Goal: Task Accomplishment & Management: Manage account settings

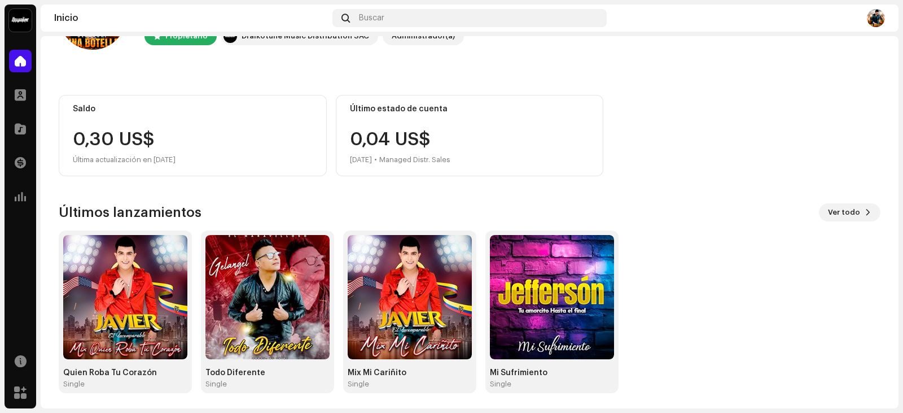
scroll to position [75, 0]
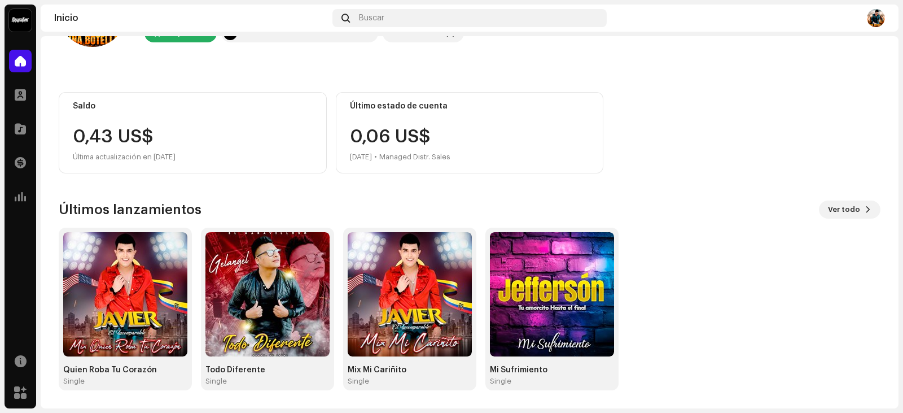
click at [431, 125] on div "Último estado de cuenta 0,06 US$ [DATE] • Managed Distr. Sales" at bounding box center [470, 132] width 268 height 81
click at [378, 136] on div "0,06 US$ [DATE] • Managed Distr. Sales" at bounding box center [400, 146] width 100 height 36
click at [843, 204] on span "Ver todo" at bounding box center [844, 209] width 32 height 23
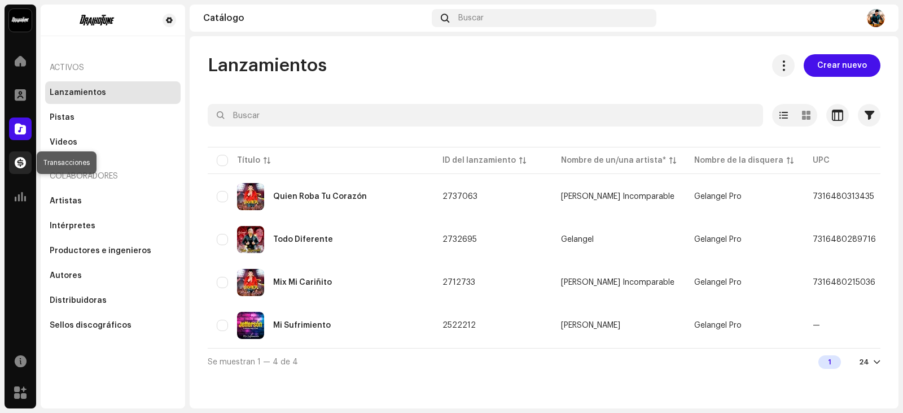
click at [9, 161] on div at bounding box center [20, 162] width 23 height 23
click at [14, 161] on div at bounding box center [20, 162] width 23 height 23
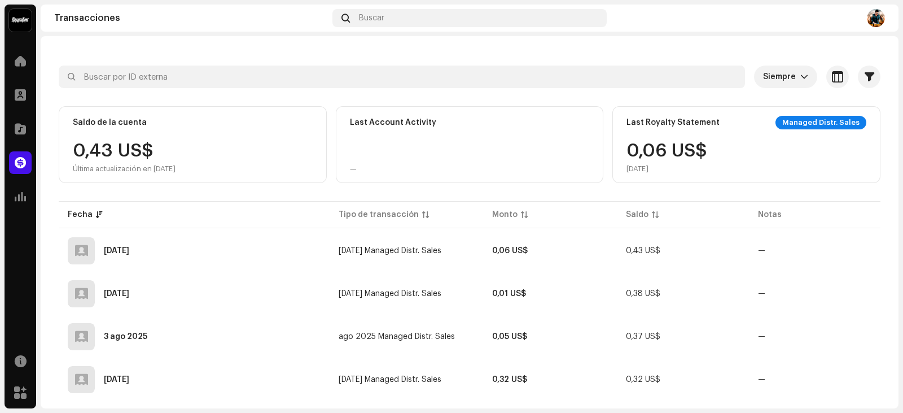
scroll to position [56, 0]
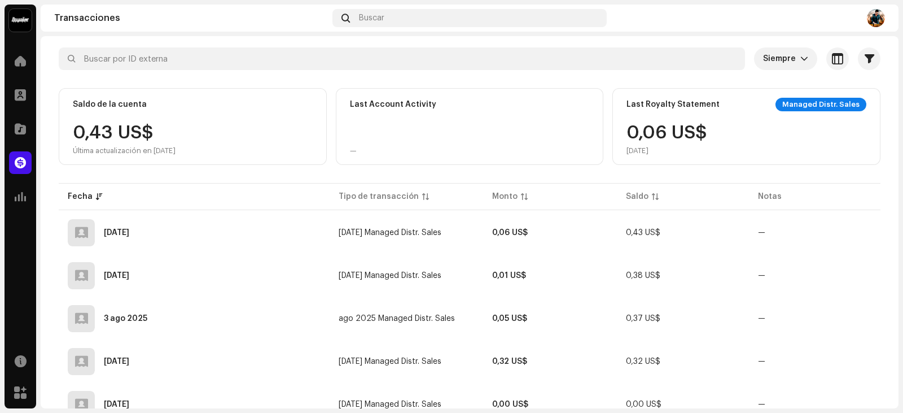
click at [793, 101] on div "Managed Distr. Sales" at bounding box center [821, 105] width 91 height 14
click at [825, 108] on div "Managed Distr. Sales" at bounding box center [821, 105] width 91 height 14
click at [833, 102] on div "Managed Distr. Sales" at bounding box center [821, 105] width 91 height 14
click at [835, 101] on div "Managed Distr. Sales" at bounding box center [821, 105] width 91 height 14
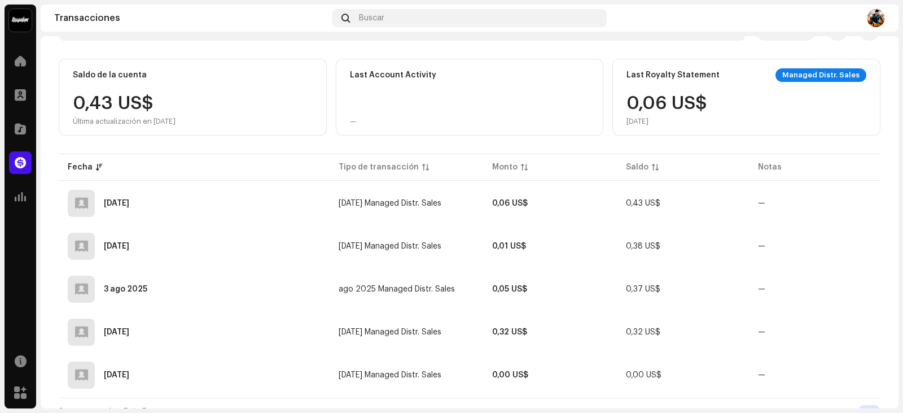
scroll to position [102, 0]
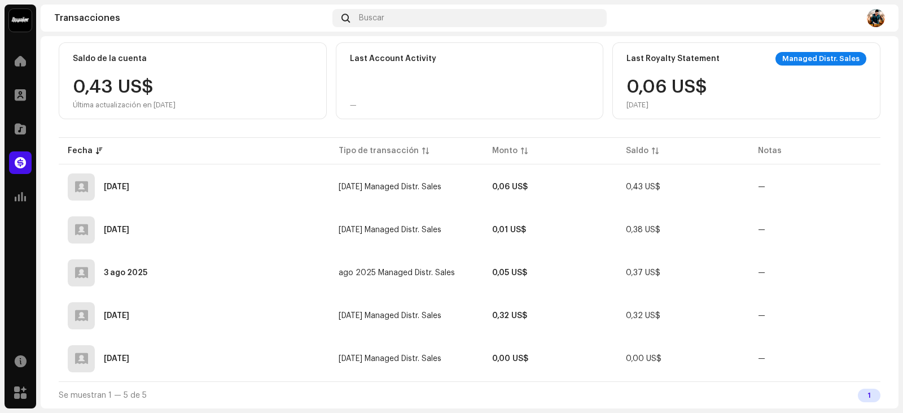
click at [678, 87] on div "0,06 US$ [DATE]" at bounding box center [667, 94] width 81 height 32
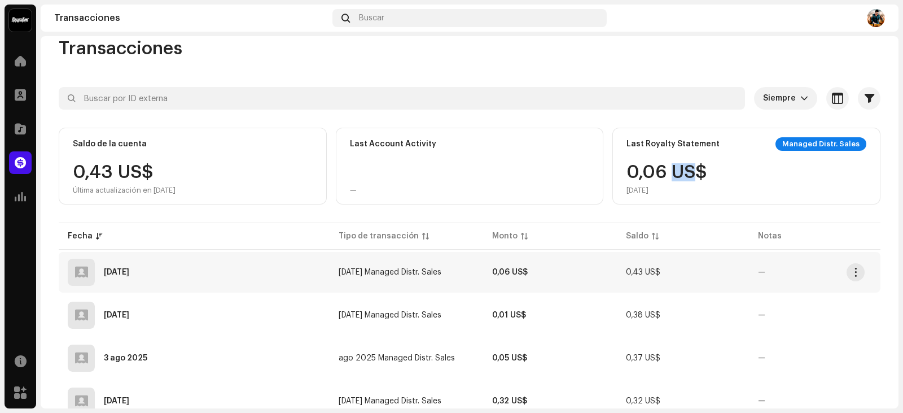
scroll to position [0, 0]
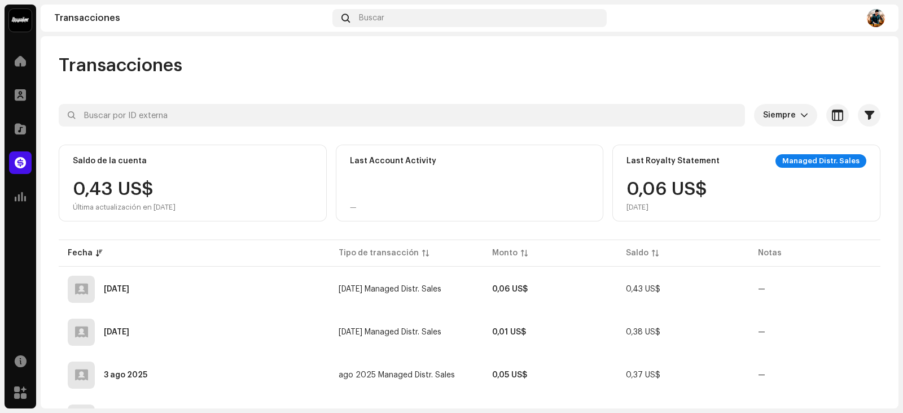
click at [399, 158] on div "Last Account Activity" at bounding box center [393, 160] width 86 height 9
click at [627, 191] on div "0,06 US$ [DATE]" at bounding box center [667, 196] width 81 height 32
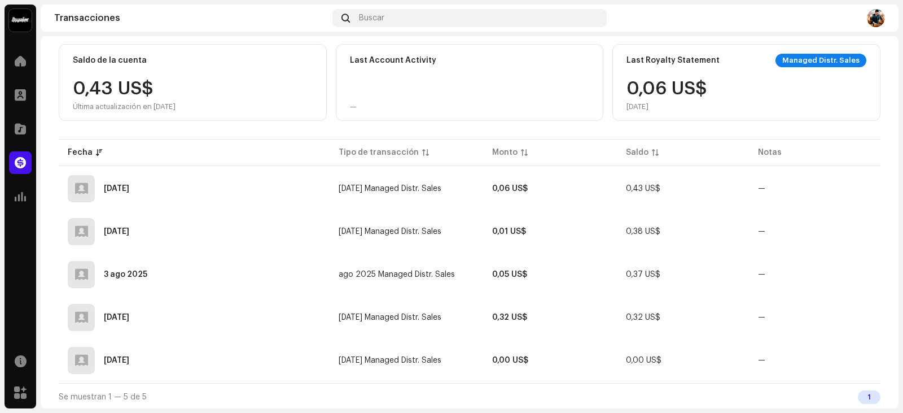
scroll to position [102, 0]
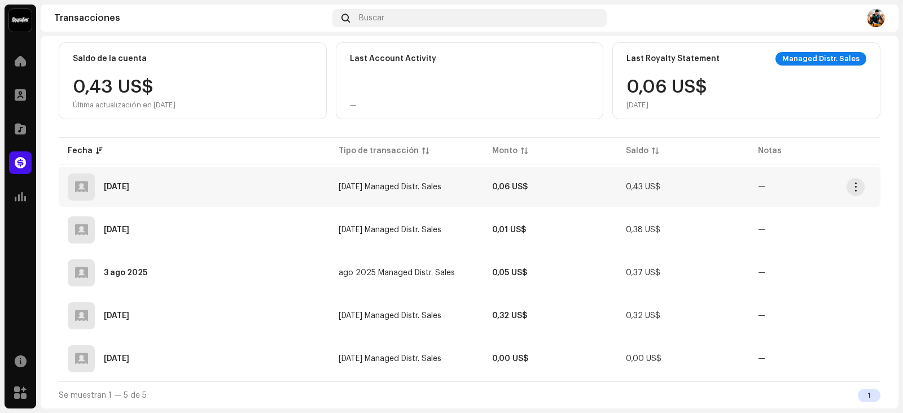
click at [636, 185] on span "0,43 US$" at bounding box center [643, 187] width 34 height 8
click at [644, 183] on span "0,43 US$" at bounding box center [643, 187] width 34 height 8
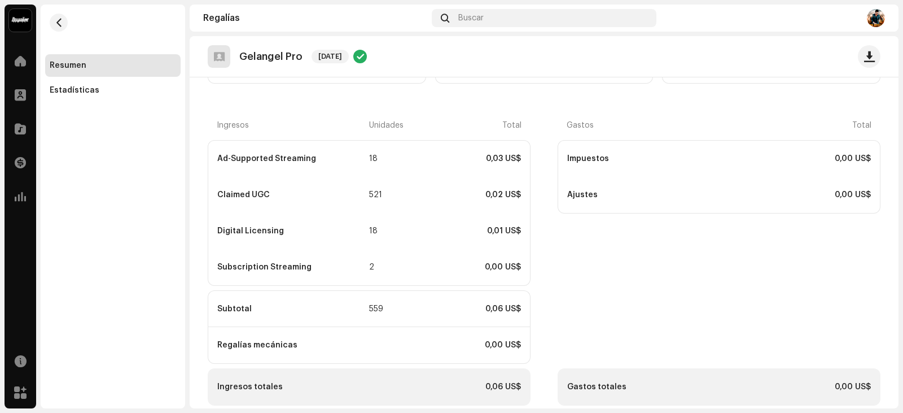
scroll to position [185, 0]
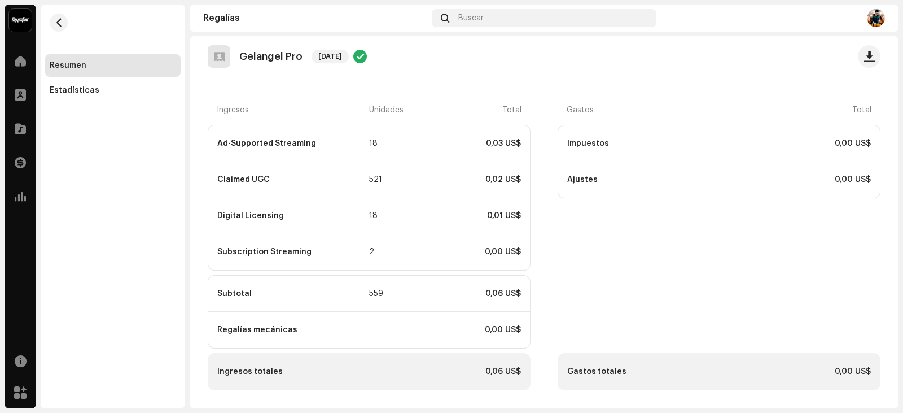
click at [575, 372] on div "Gastos totales" at bounding box center [642, 371] width 151 height 9
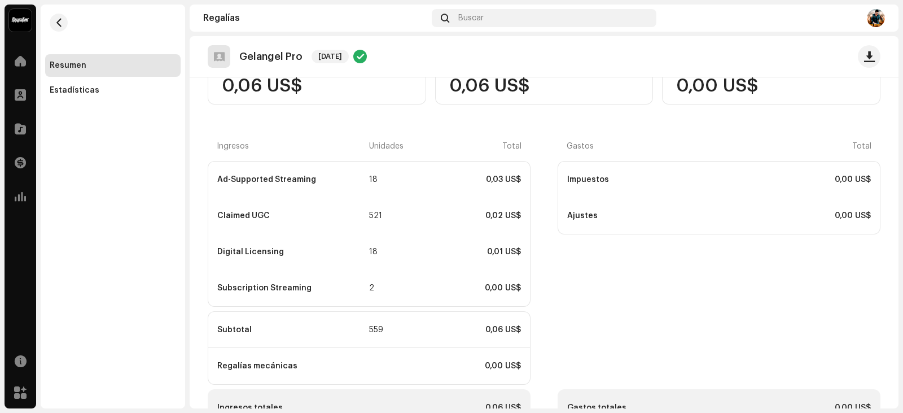
scroll to position [128, 0]
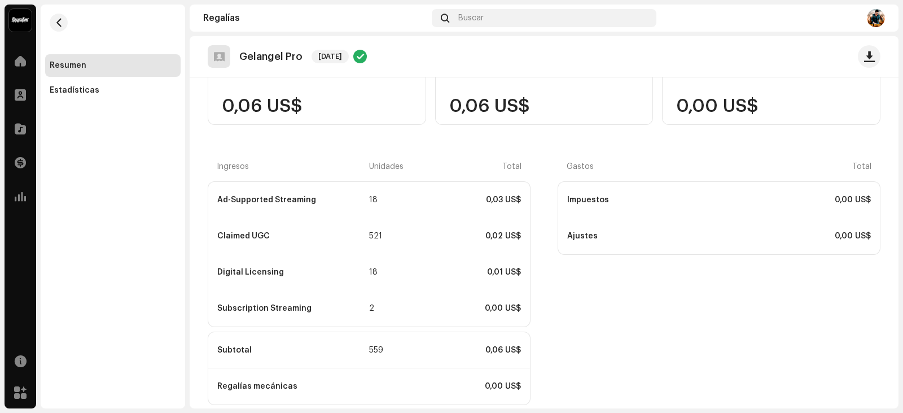
click at [588, 226] on div "Ajustes 0,00 US$" at bounding box center [719, 236] width 322 height 36
click at [576, 235] on div "Ajustes" at bounding box center [642, 235] width 151 height 9
click at [871, 51] on button "button" at bounding box center [869, 56] width 23 height 23
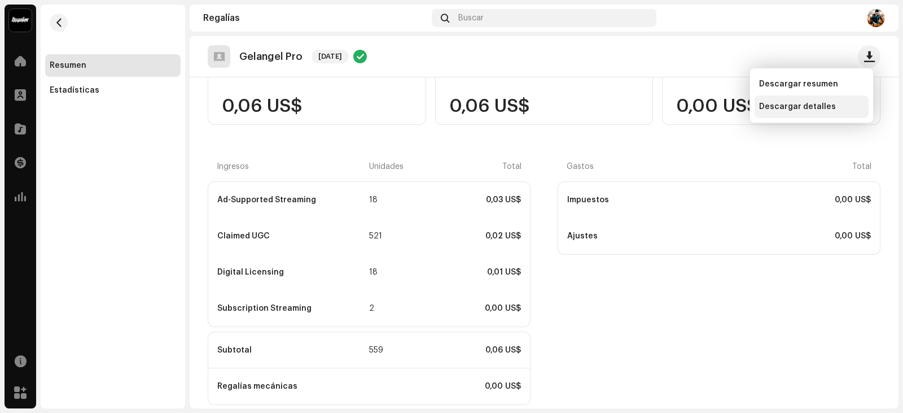
click at [802, 103] on span "Descargar detalles" at bounding box center [797, 106] width 77 height 9
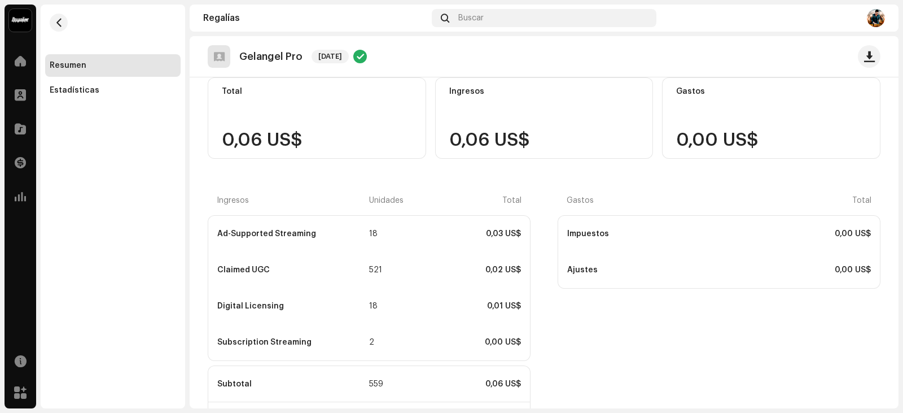
scroll to position [0, 0]
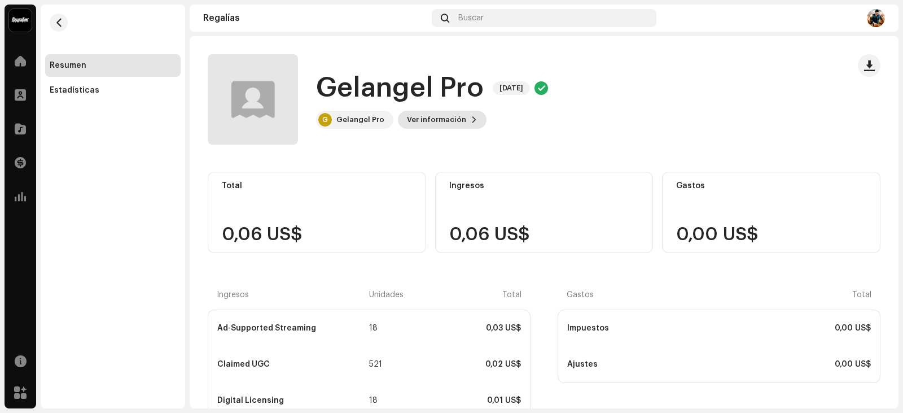
click at [469, 112] on button "Ver información" at bounding box center [442, 120] width 89 height 18
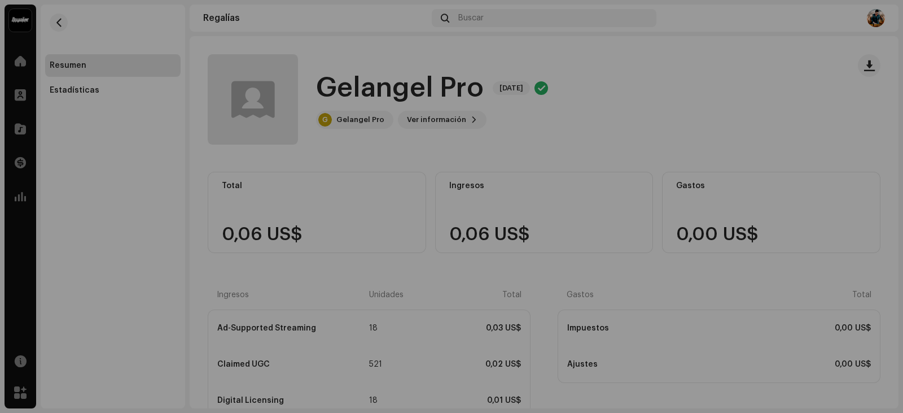
click at [582, 98] on div "Gelangel Pro 5707033 ID del (de la) beneficiario(a) 633876 Mes del estado de cu…" at bounding box center [451, 206] width 903 height 413
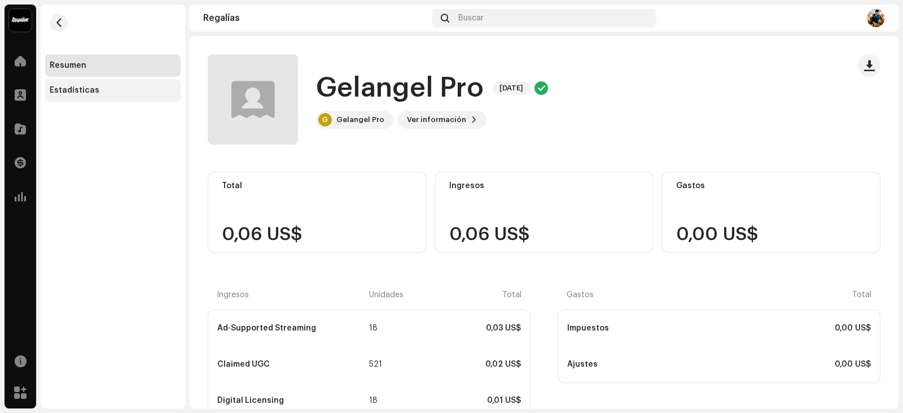
click at [58, 85] on div "Estadísticas" at bounding box center [113, 90] width 136 height 23
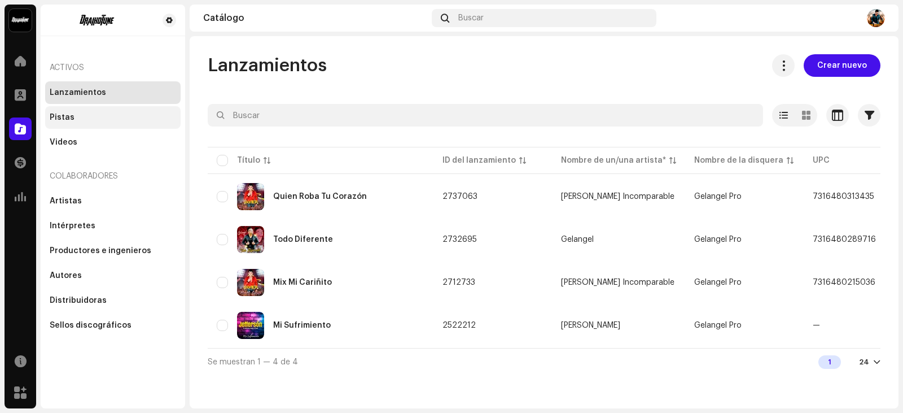
click at [72, 123] on div "Pistas" at bounding box center [113, 117] width 136 height 23
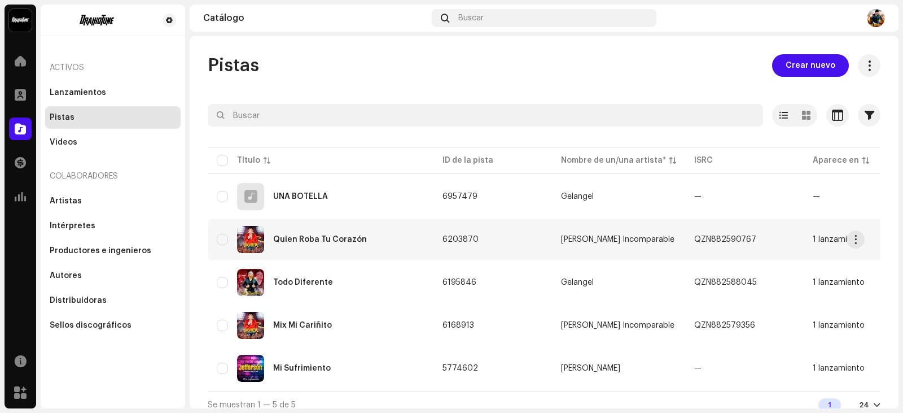
scroll to position [14, 0]
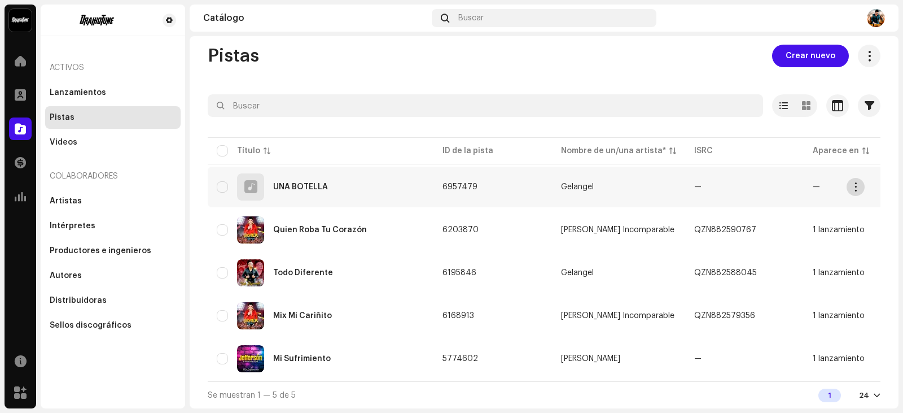
click at [853, 182] on span "button" at bounding box center [856, 186] width 8 height 9
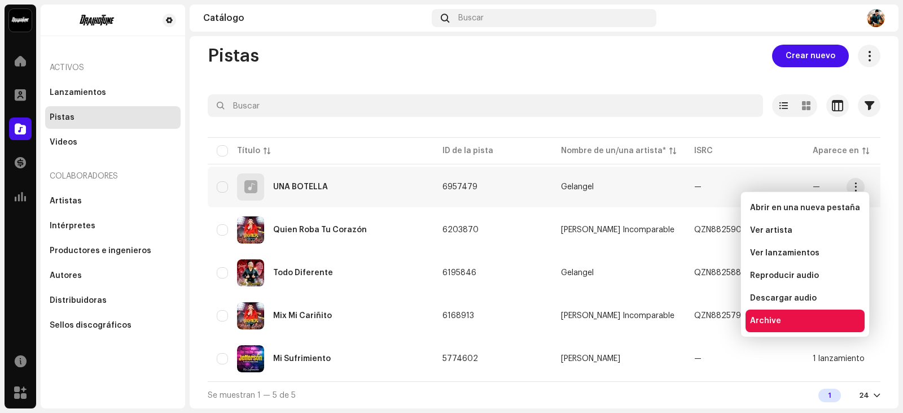
click at [780, 318] on div "Archive" at bounding box center [805, 320] width 110 height 9
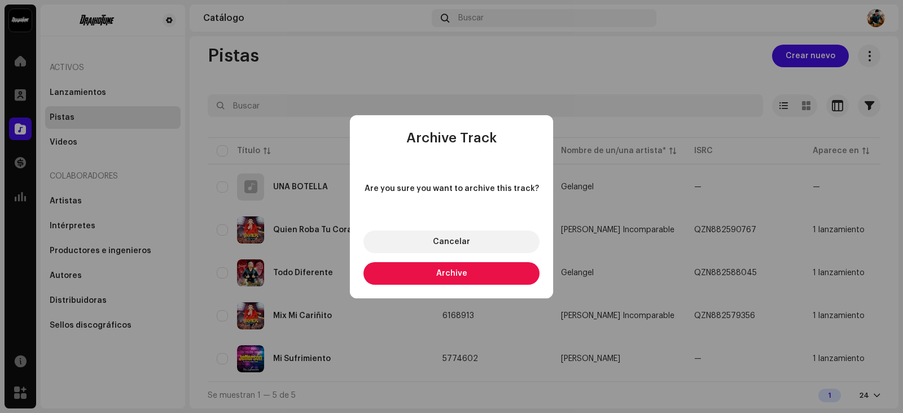
click at [462, 281] on button "Archive" at bounding box center [452, 273] width 176 height 23
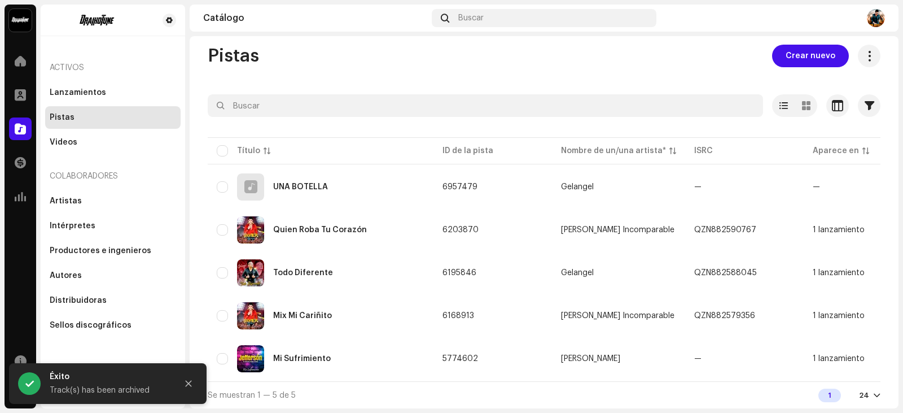
click at [19, 19] on img at bounding box center [20, 20] width 23 height 23
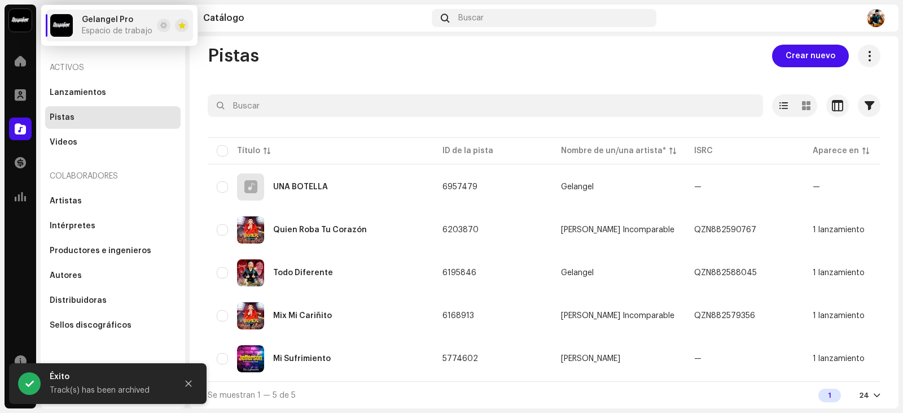
scroll to position [0, 0]
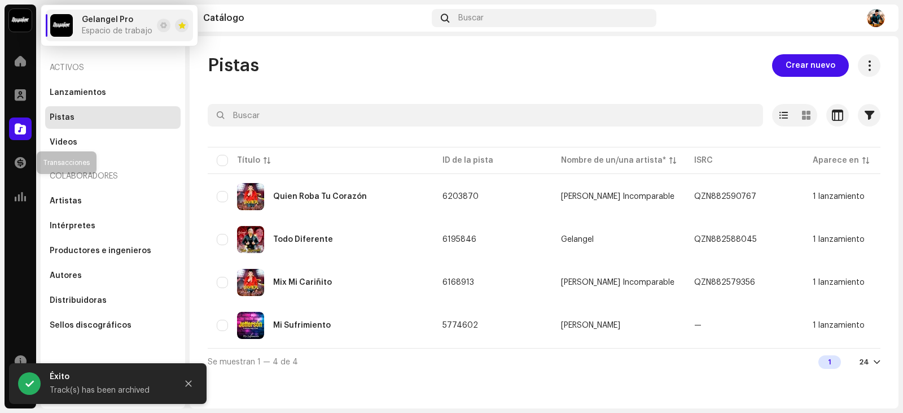
click at [21, 174] on div "Transacciones" at bounding box center [21, 163] width 32 height 32
